Goal: Communication & Community: Share content

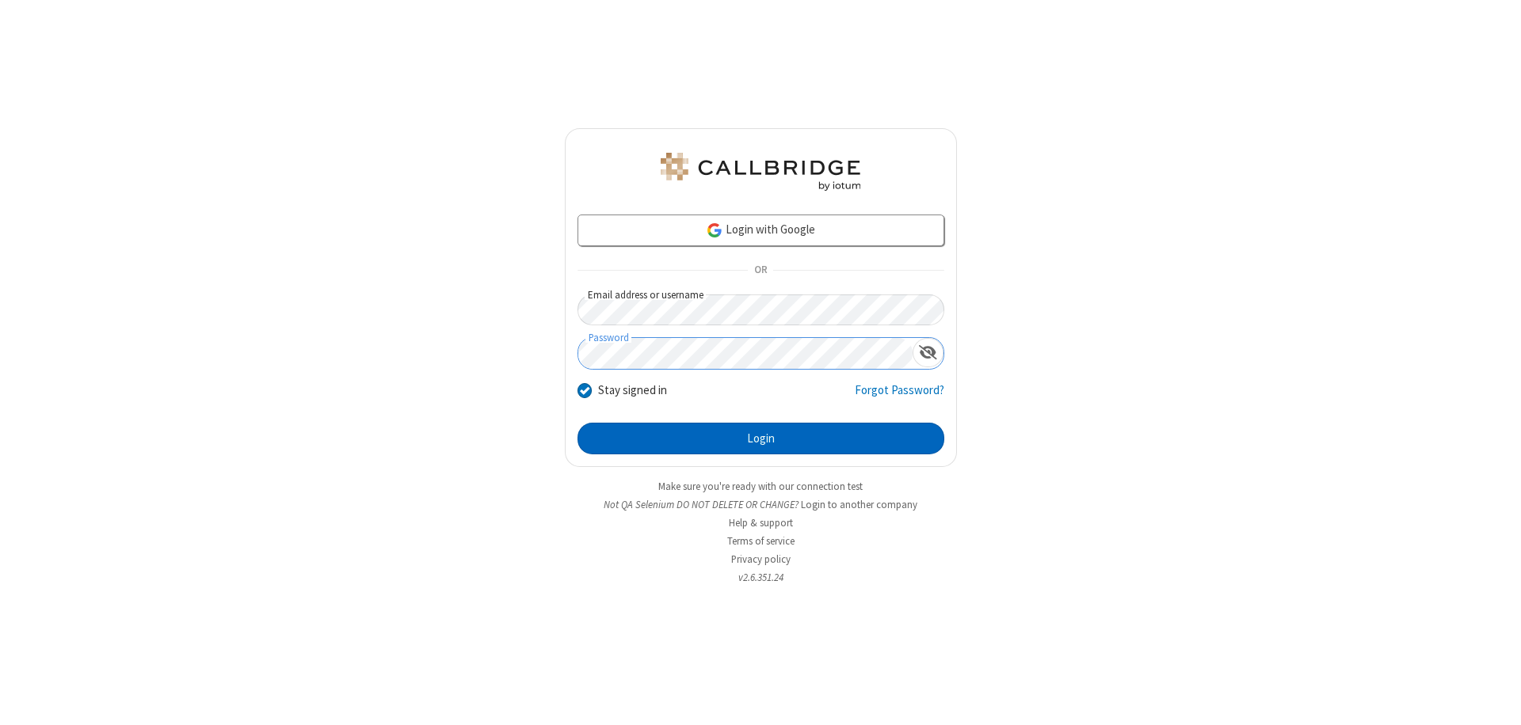
click at [760, 439] on button "Login" at bounding box center [760, 439] width 367 height 32
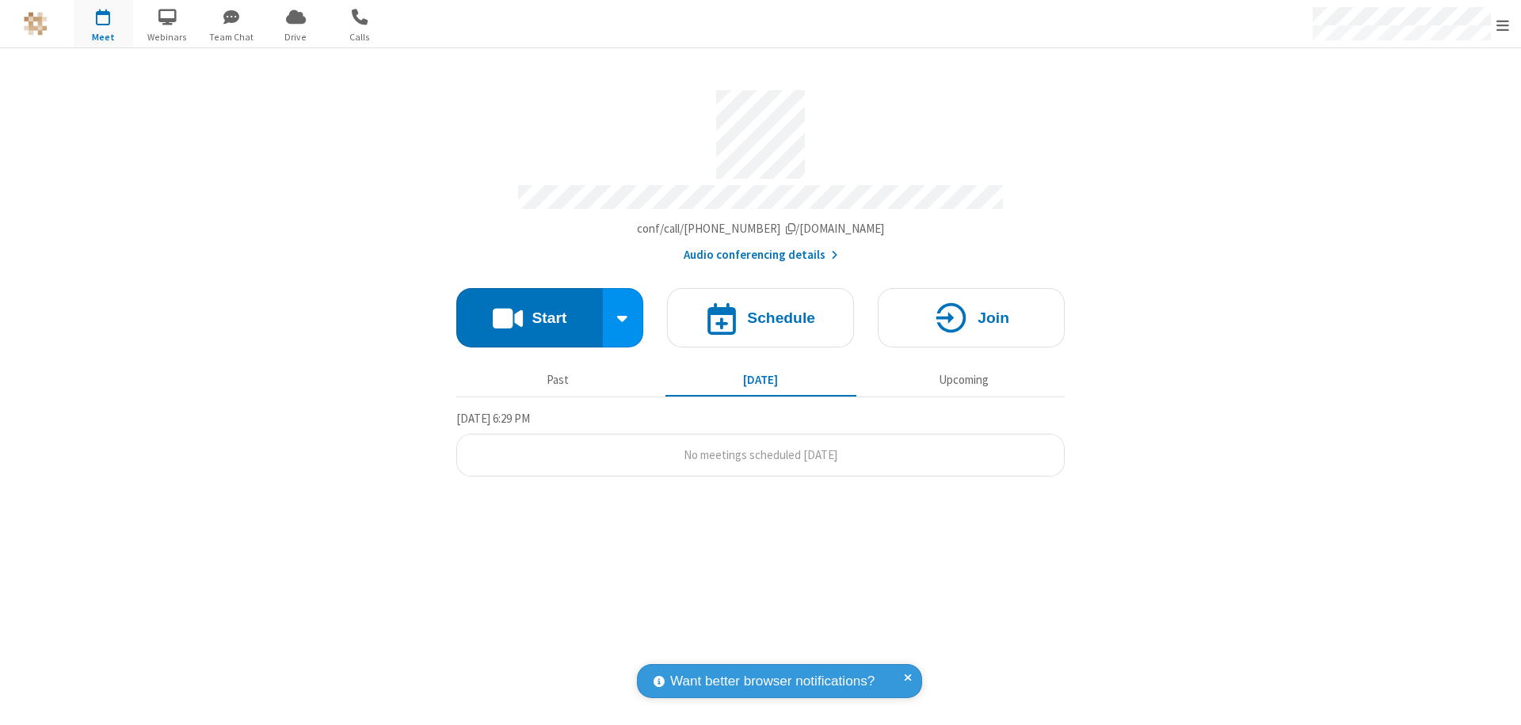
click at [529, 310] on button "Start" at bounding box center [529, 317] width 147 height 59
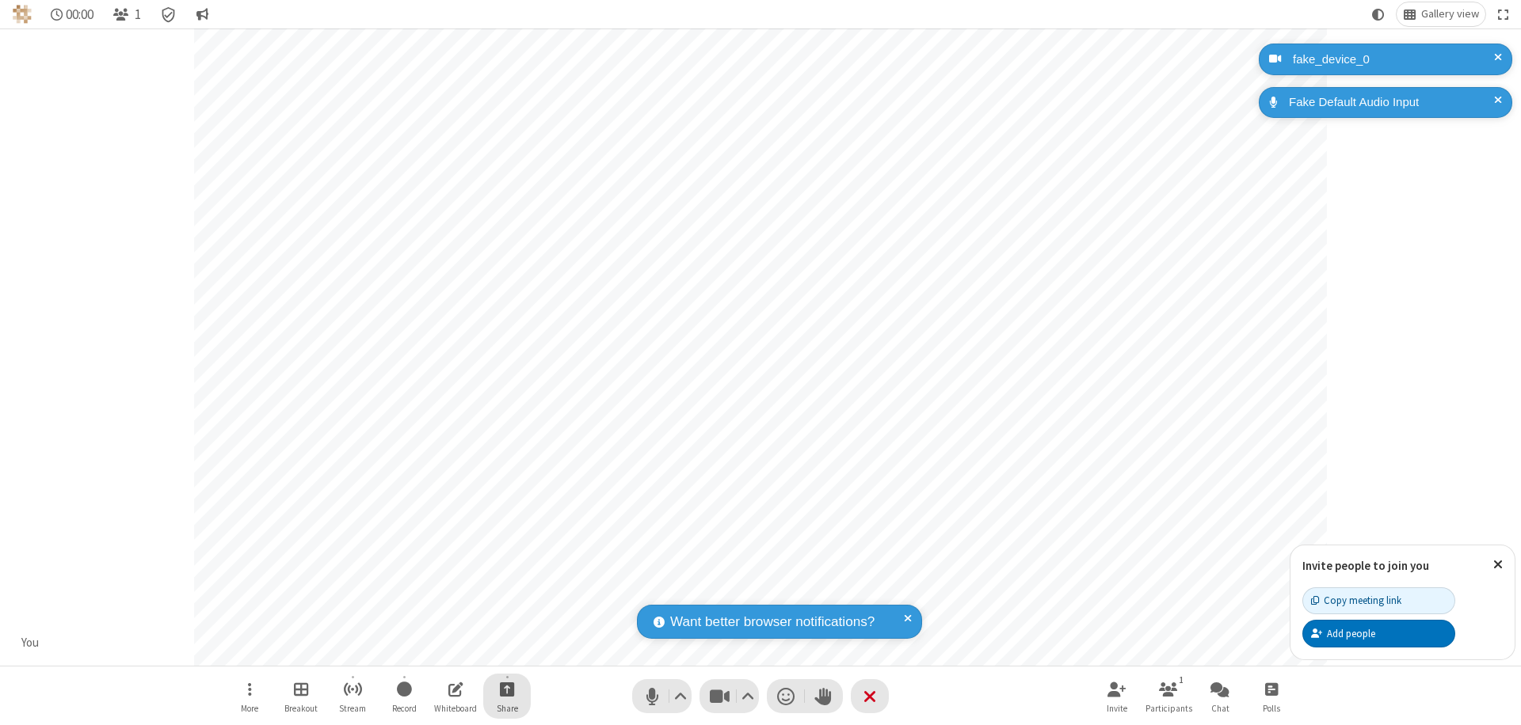
click at [507, 689] on span "Start sharing" at bounding box center [507, 690] width 15 height 20
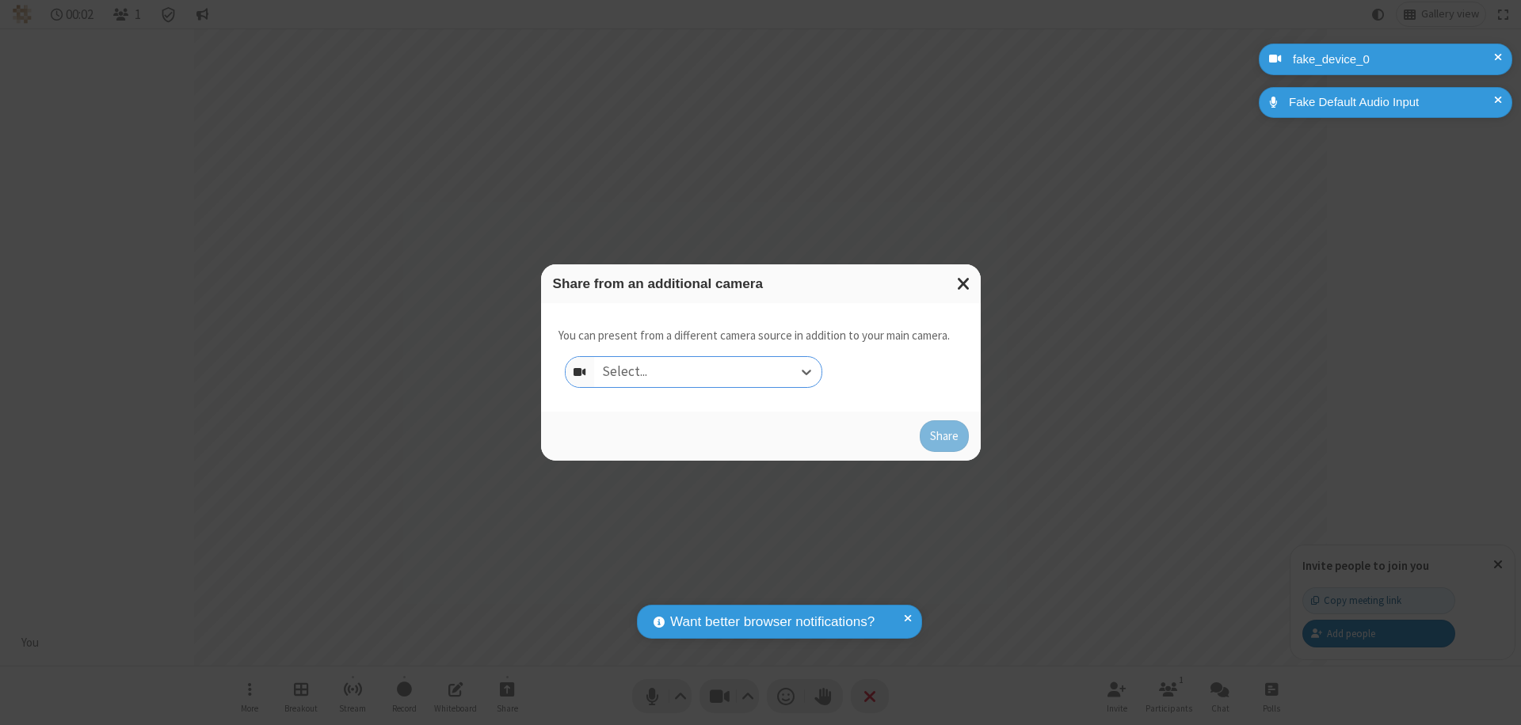
click at [707, 372] on div "Select..." at bounding box center [707, 372] width 227 height 30
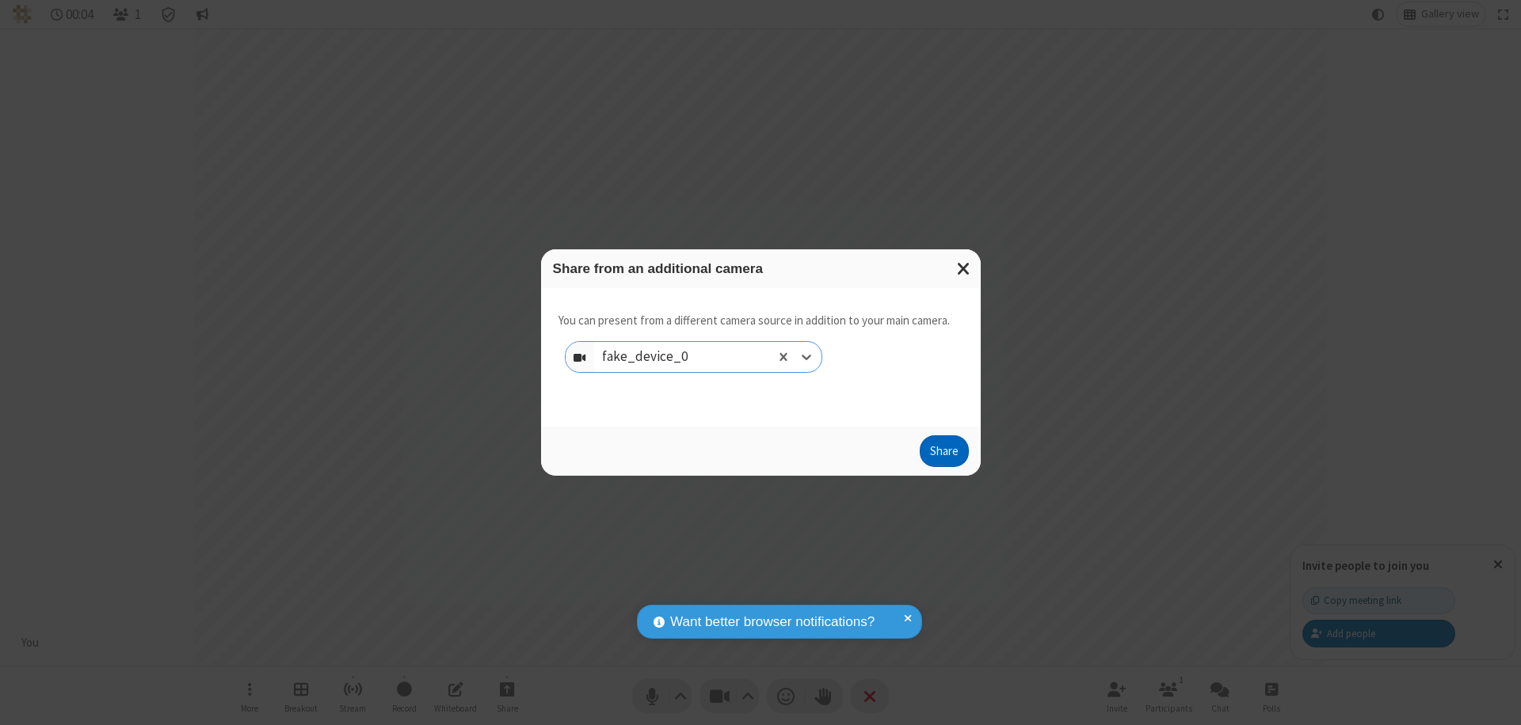
click at [943, 455] on button "Share" at bounding box center [943, 452] width 49 height 32
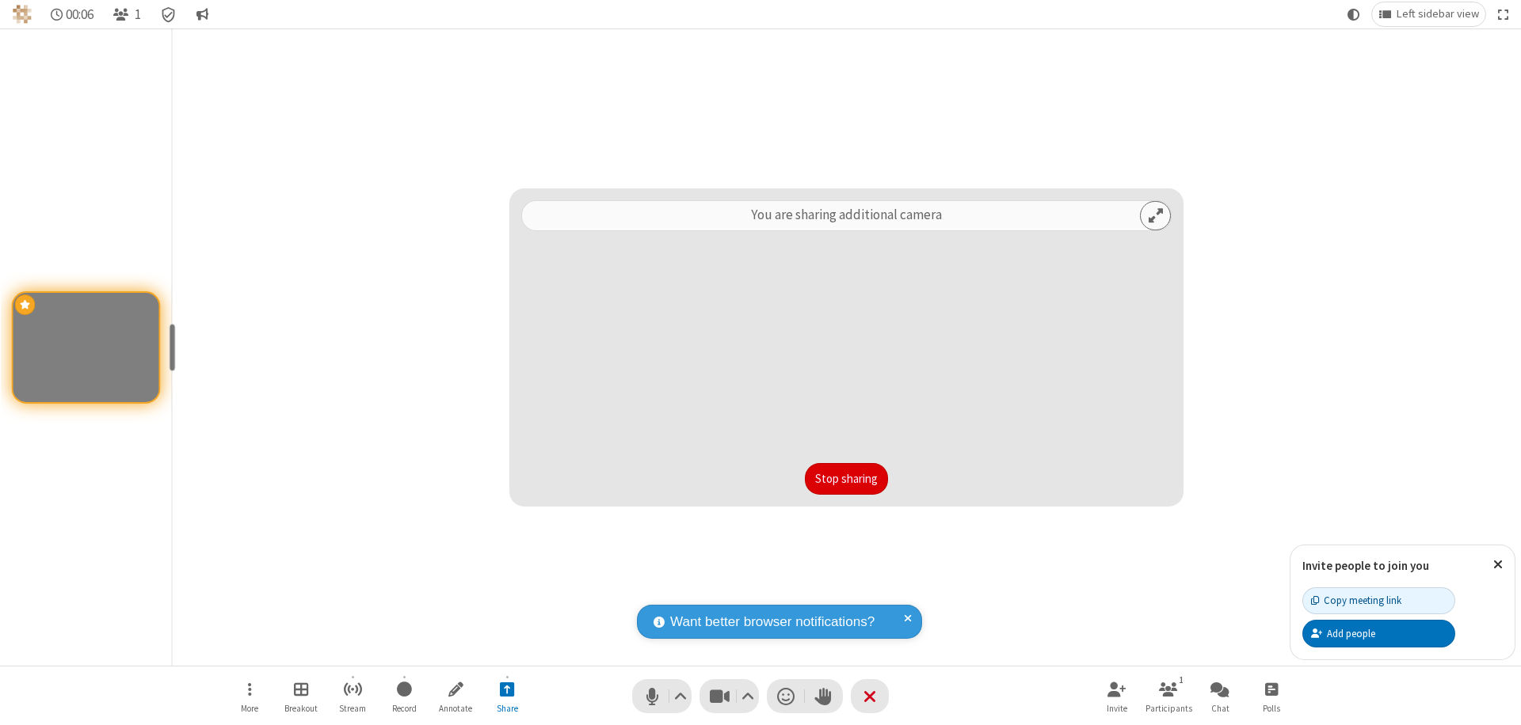
click at [846, 479] on button "Stop sharing" at bounding box center [846, 479] width 83 height 32
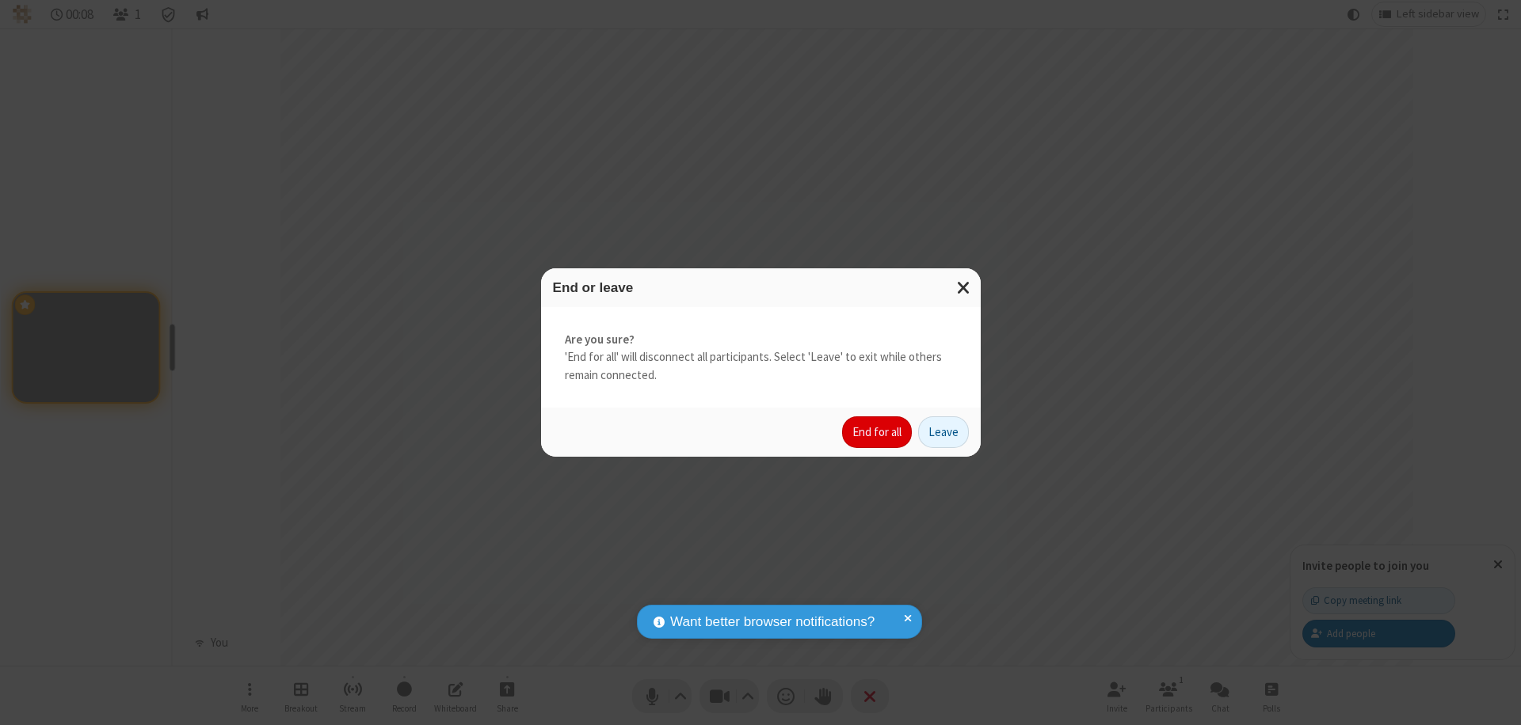
click at [878, 432] on button "End for all" at bounding box center [877, 433] width 70 height 32
